Goal: Task Accomplishment & Management: Manage account settings

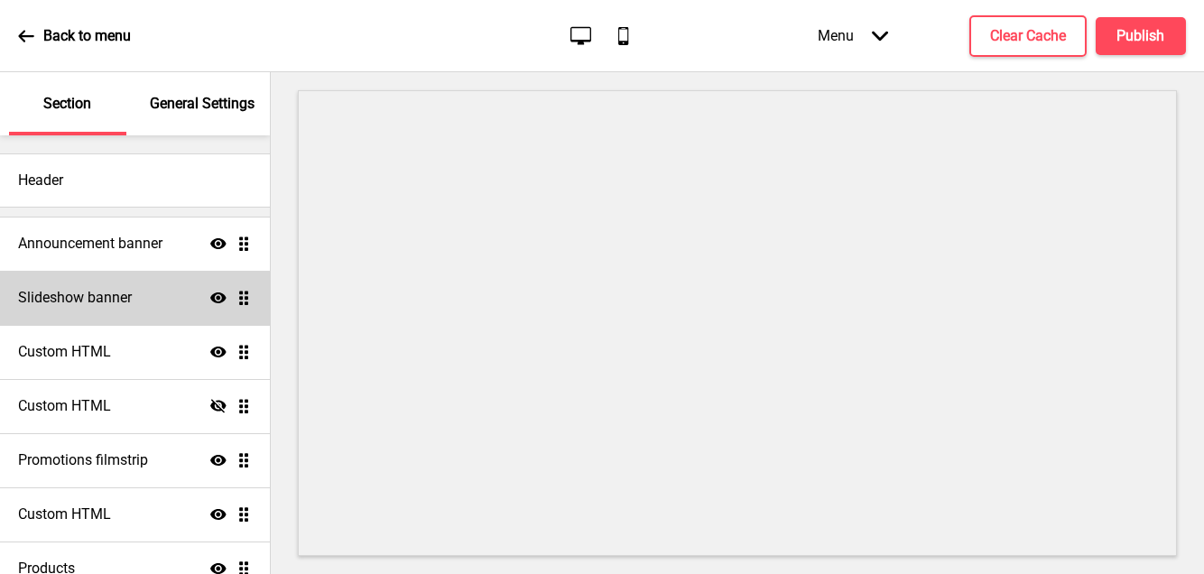
click at [136, 301] on div "Slideshow banner Show Drag" at bounding box center [135, 298] width 270 height 54
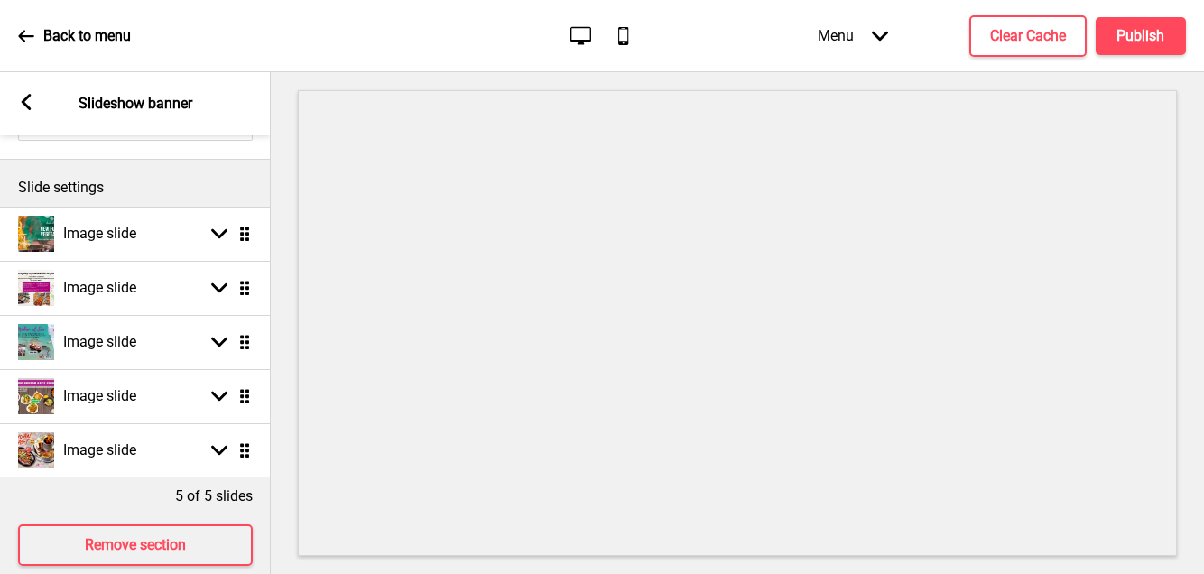
scroll to position [180, 0]
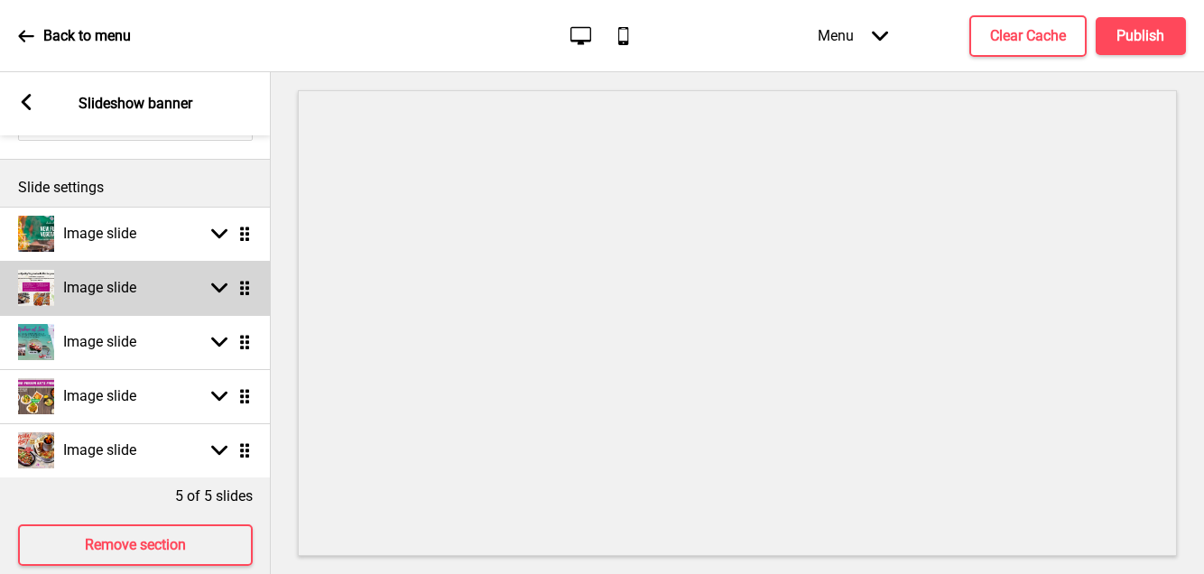
click at [221, 286] on icon at bounding box center [219, 288] width 16 height 10
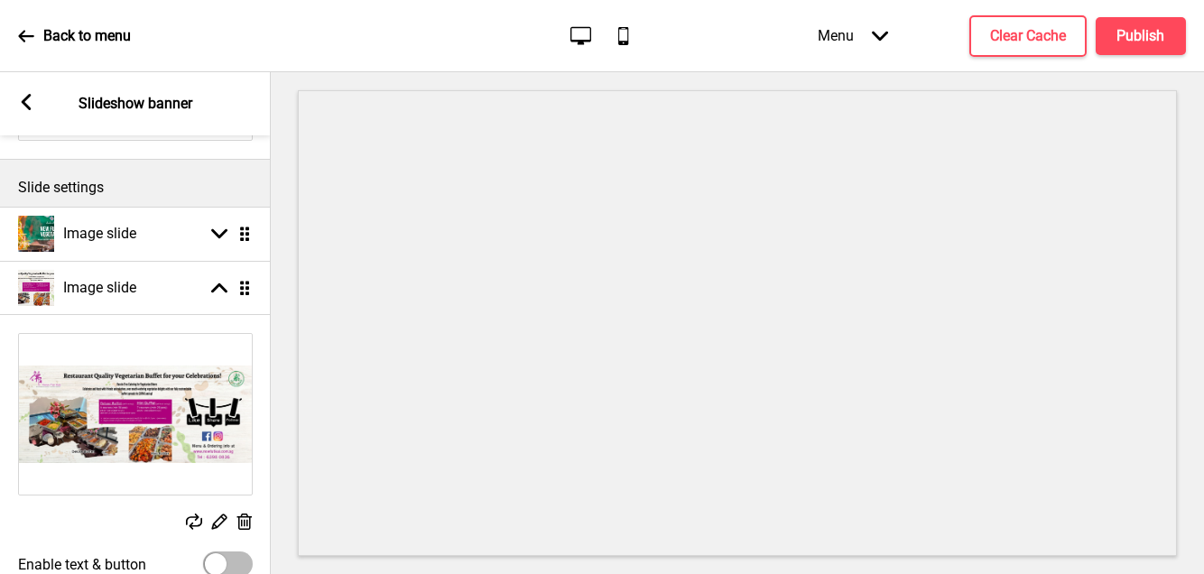
click at [243, 520] on rect at bounding box center [244, 522] width 19 height 19
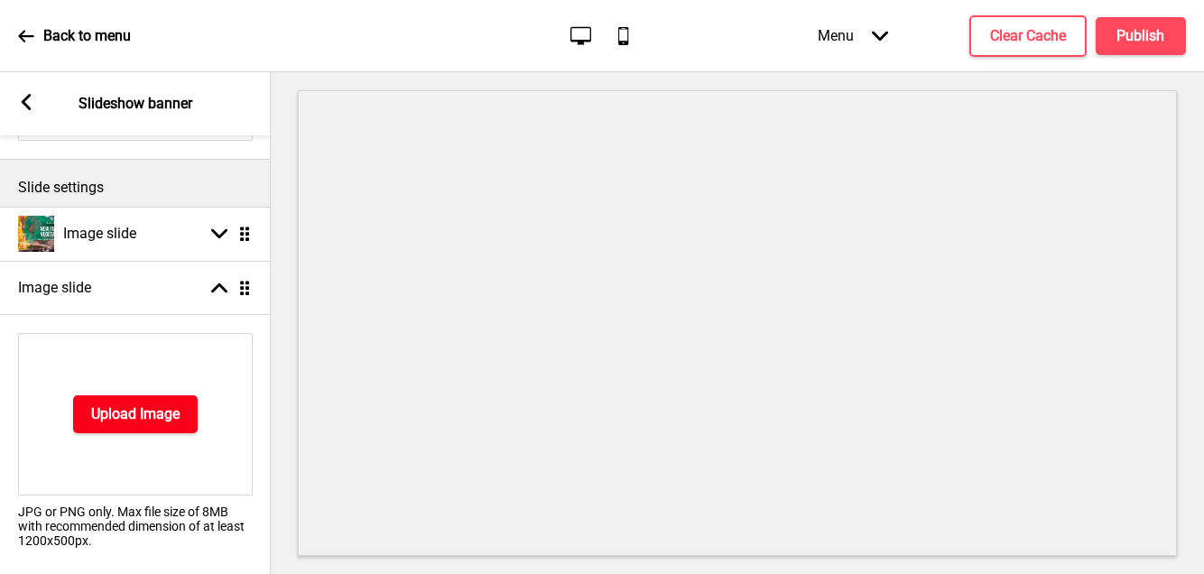
click at [168, 423] on button "Upload Image" at bounding box center [135, 414] width 125 height 38
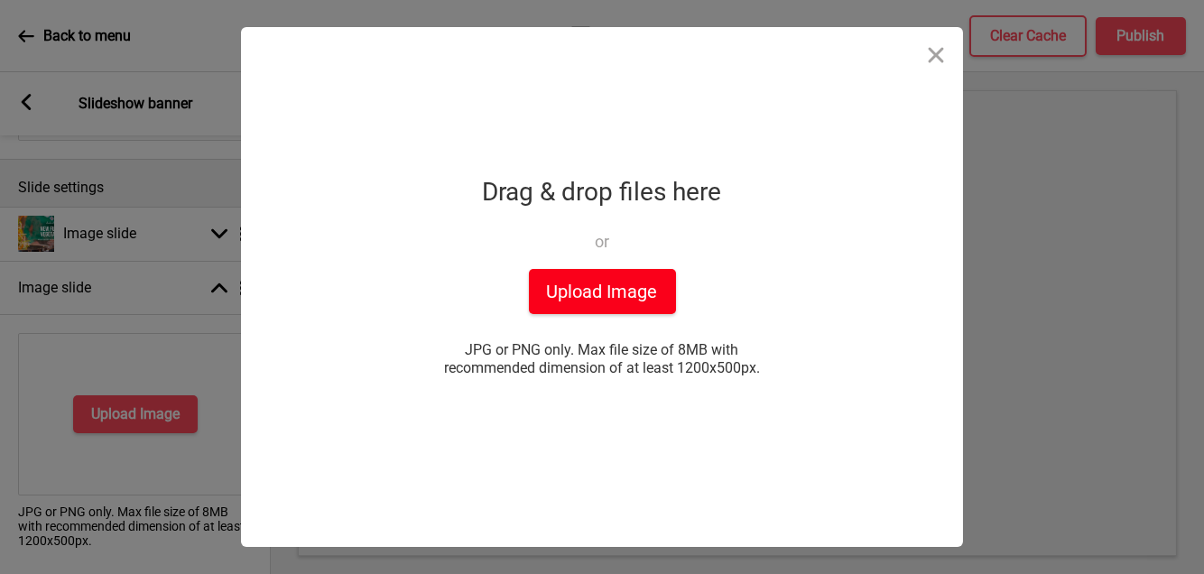
click at [647, 304] on button "Upload Image" at bounding box center [602, 291] width 147 height 45
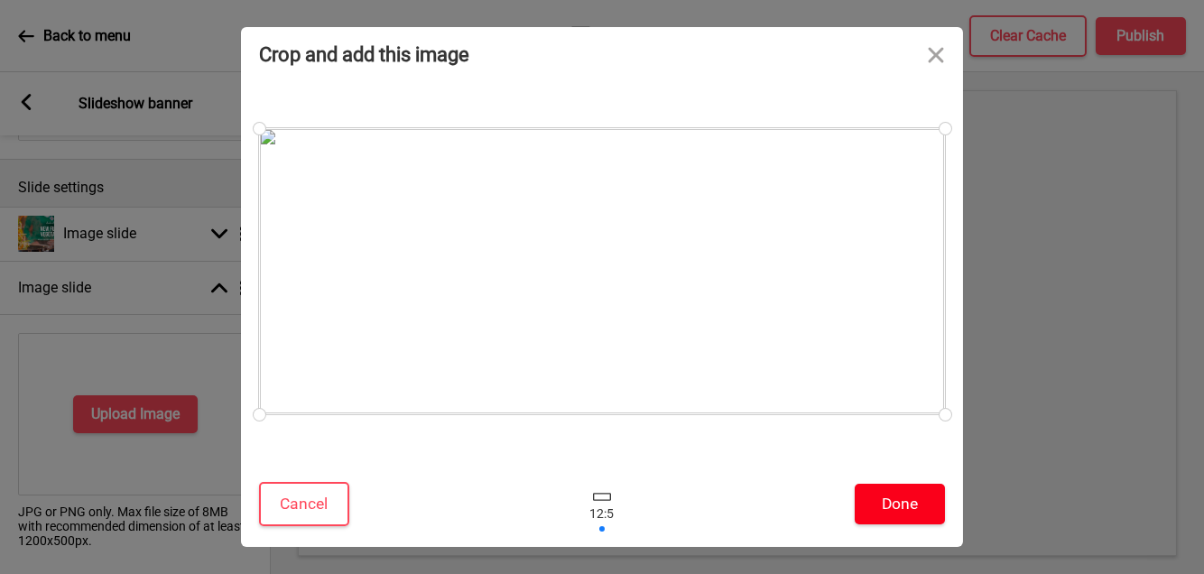
click at [871, 501] on button "Done" at bounding box center [900, 504] width 90 height 41
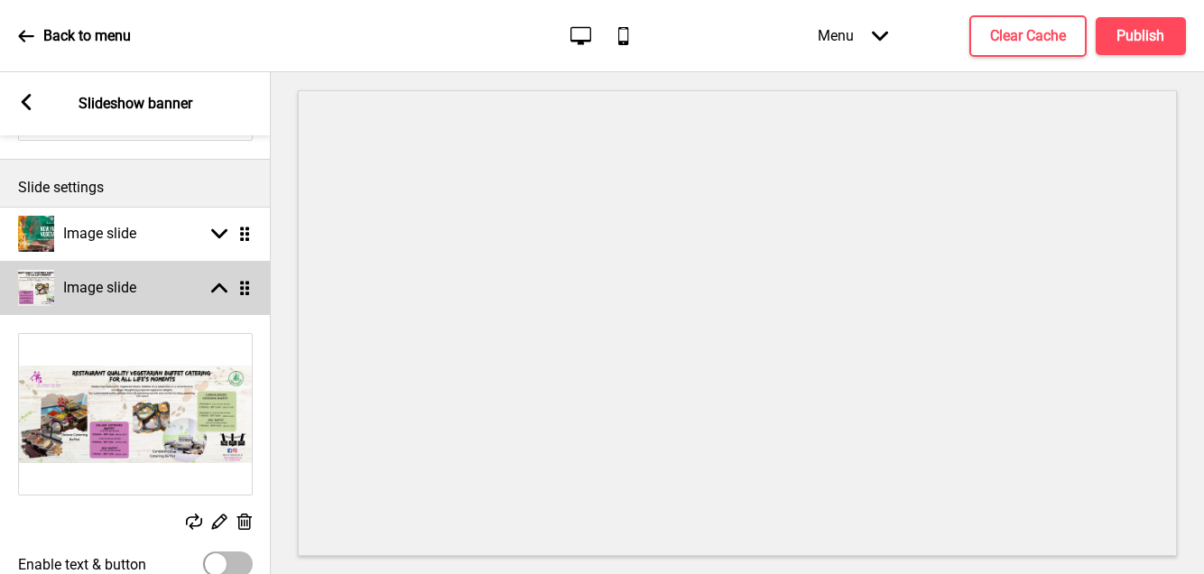
click at [219, 292] on rect at bounding box center [219, 288] width 16 height 16
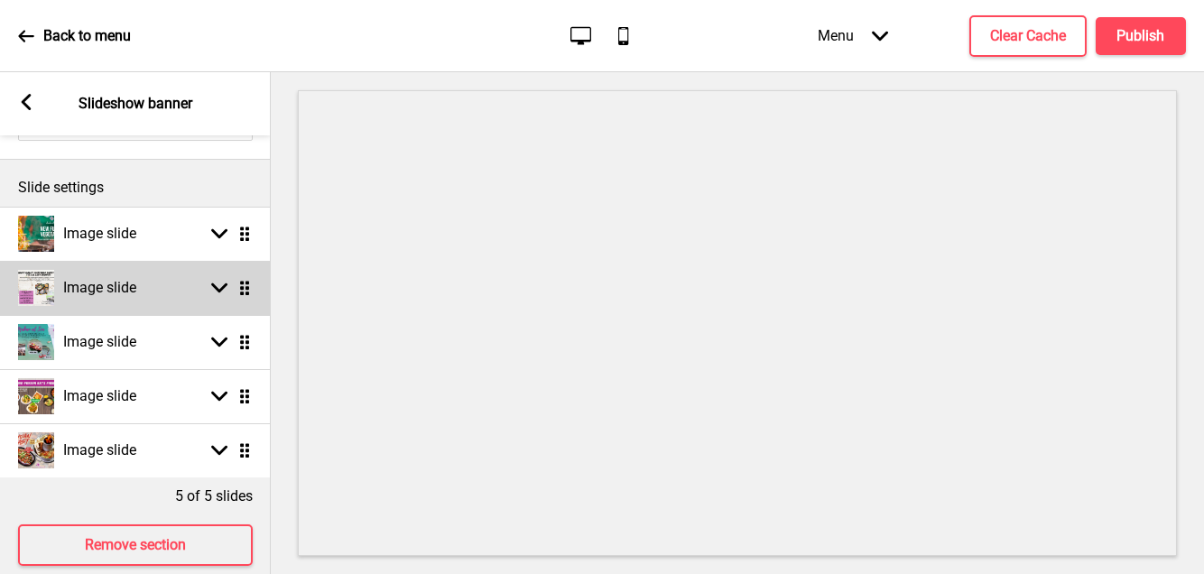
click at [219, 292] on rect at bounding box center [219, 288] width 16 height 16
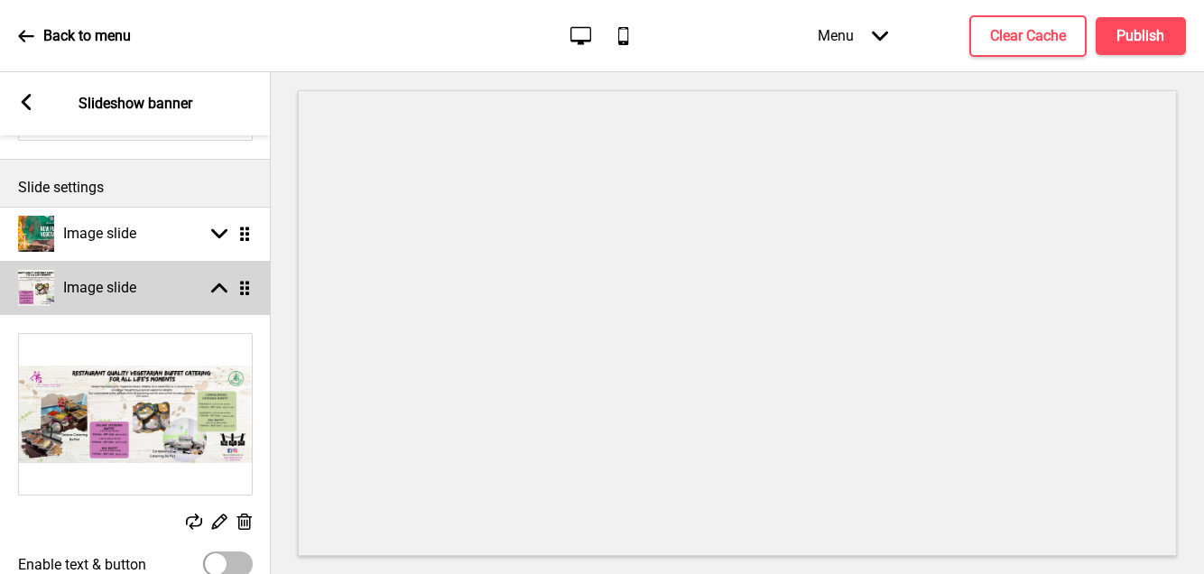
click at [219, 292] on rect at bounding box center [219, 288] width 16 height 16
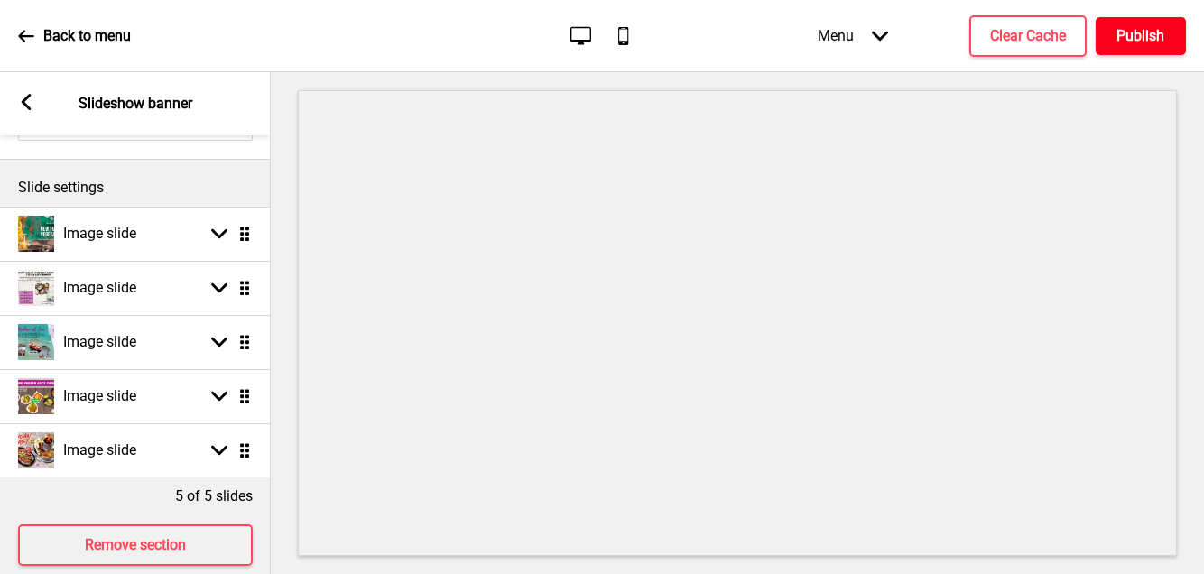
click at [1119, 23] on button "Publish" at bounding box center [1141, 36] width 90 height 38
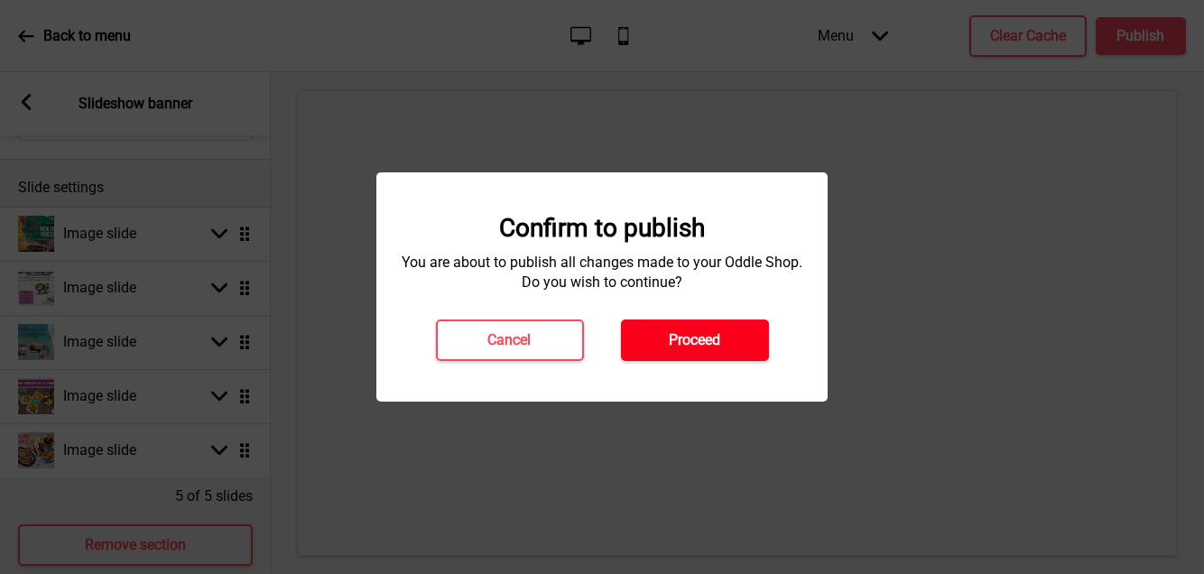
click at [676, 335] on h4 "Proceed" at bounding box center [694, 340] width 51 height 20
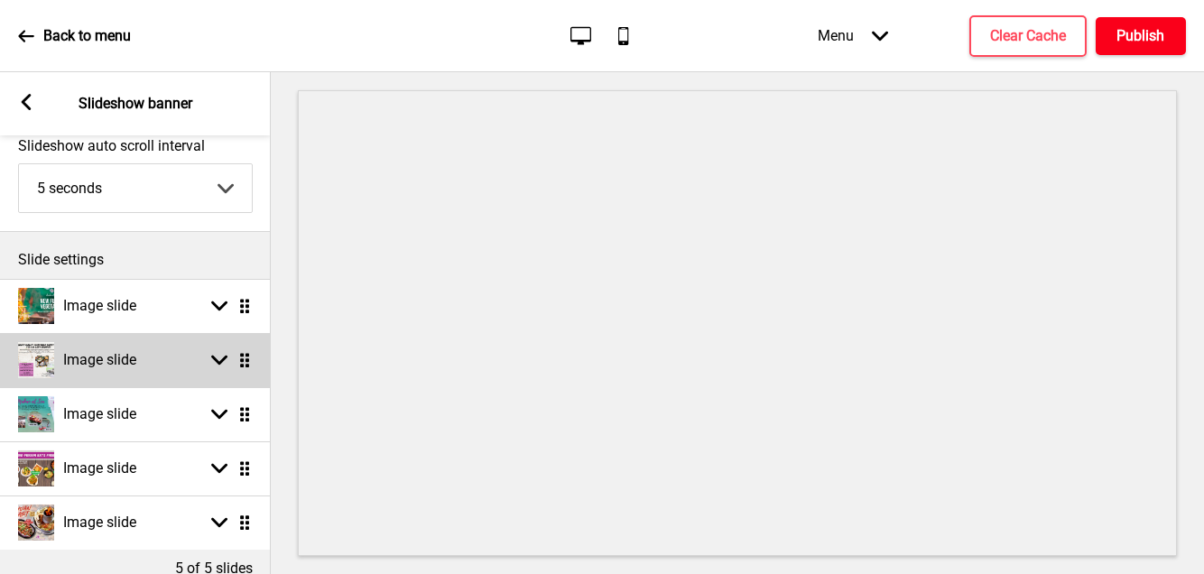
scroll to position [0, 0]
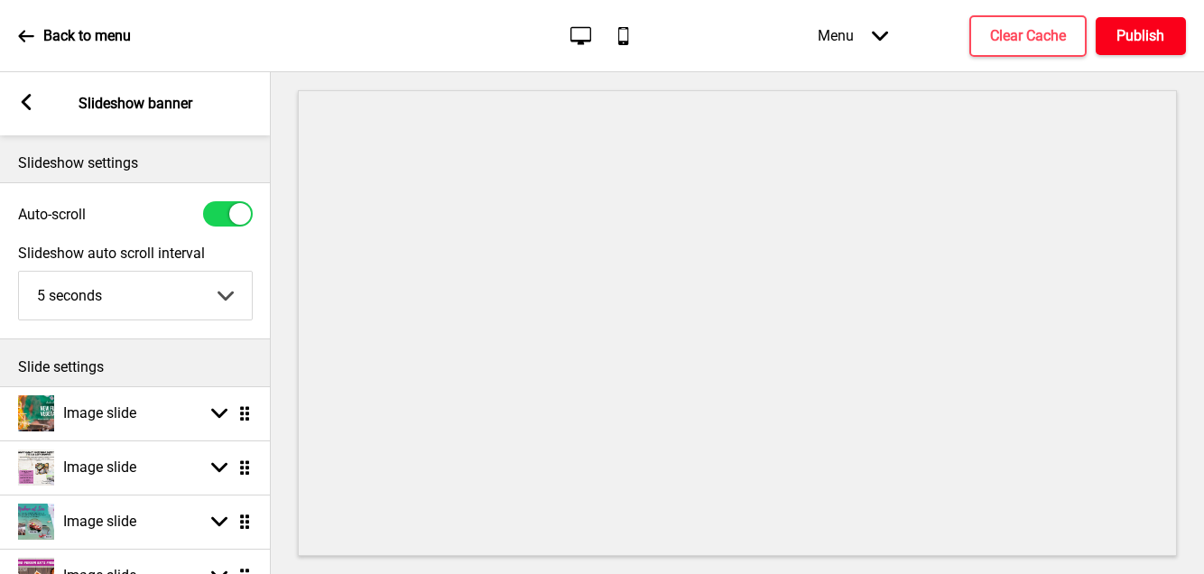
click at [1164, 47] on button "Publish" at bounding box center [1141, 36] width 90 height 38
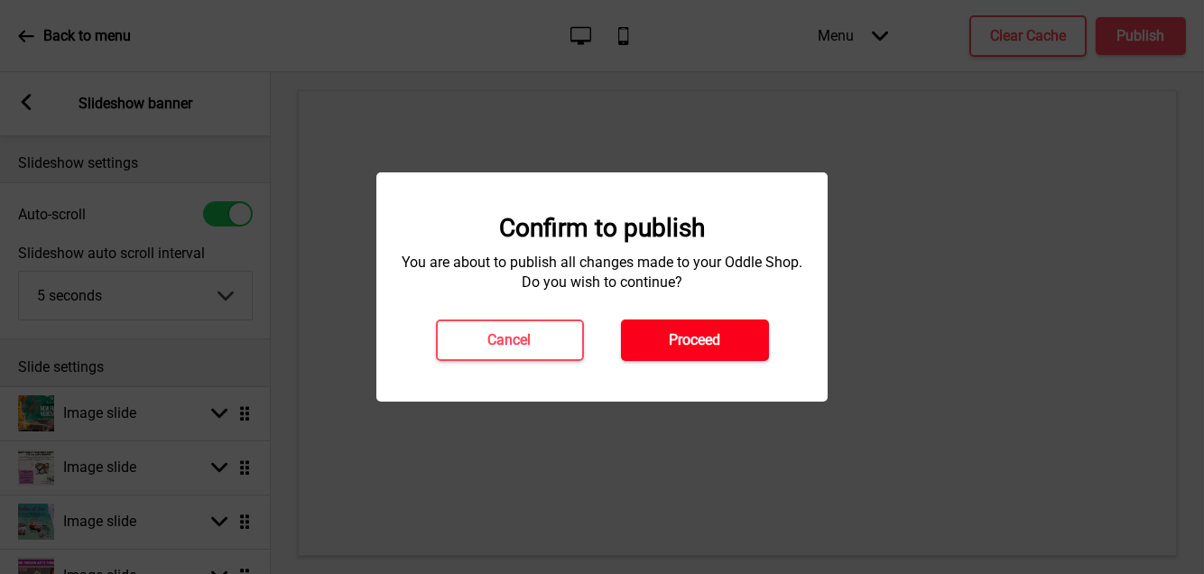
click at [738, 339] on button "Proceed" at bounding box center [695, 341] width 148 height 42
